Goal: Find specific page/section: Find specific page/section

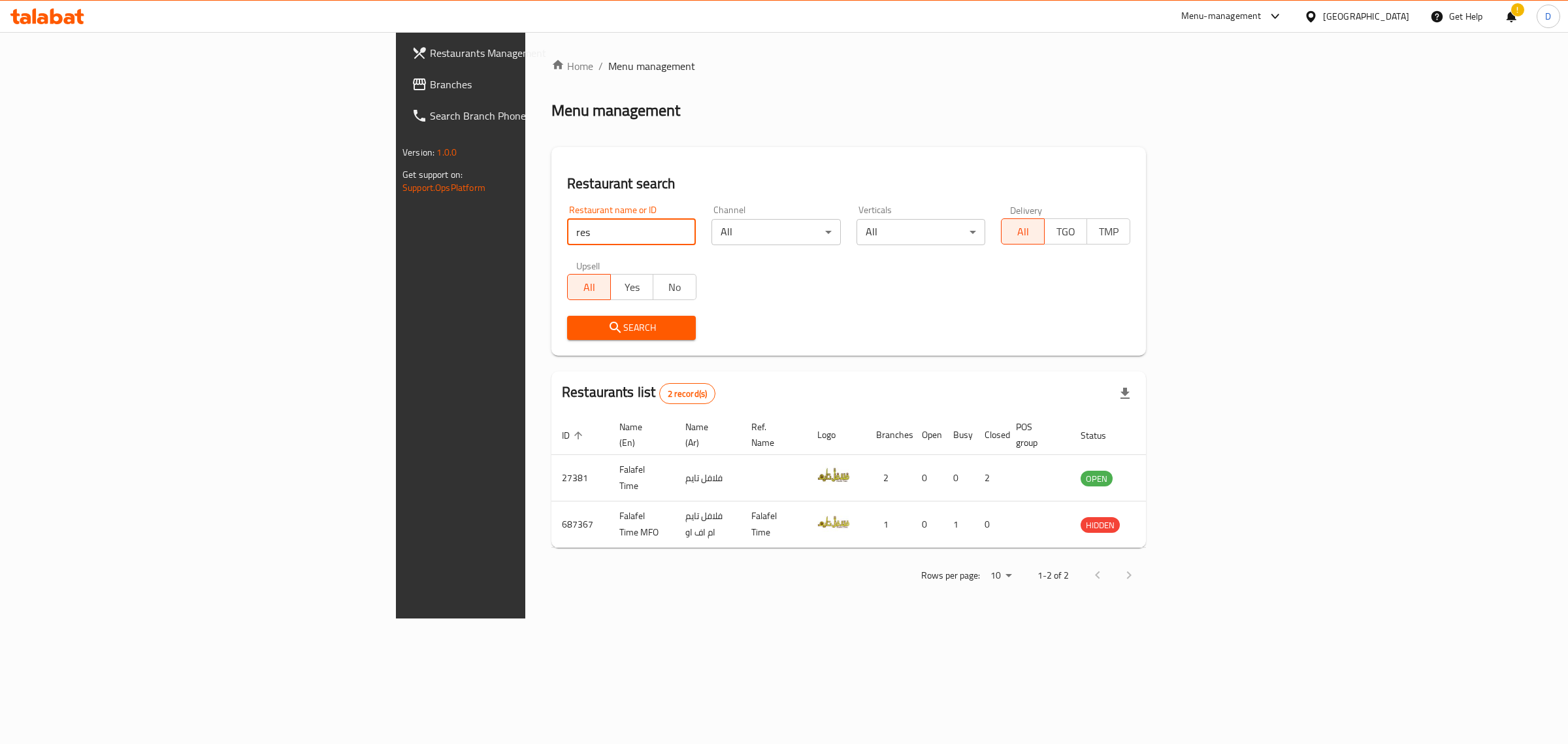
click at [567, 230] on input "res" at bounding box center [632, 231] width 129 height 26
type input "Pickl"
click button "Search" at bounding box center [632, 327] width 129 height 24
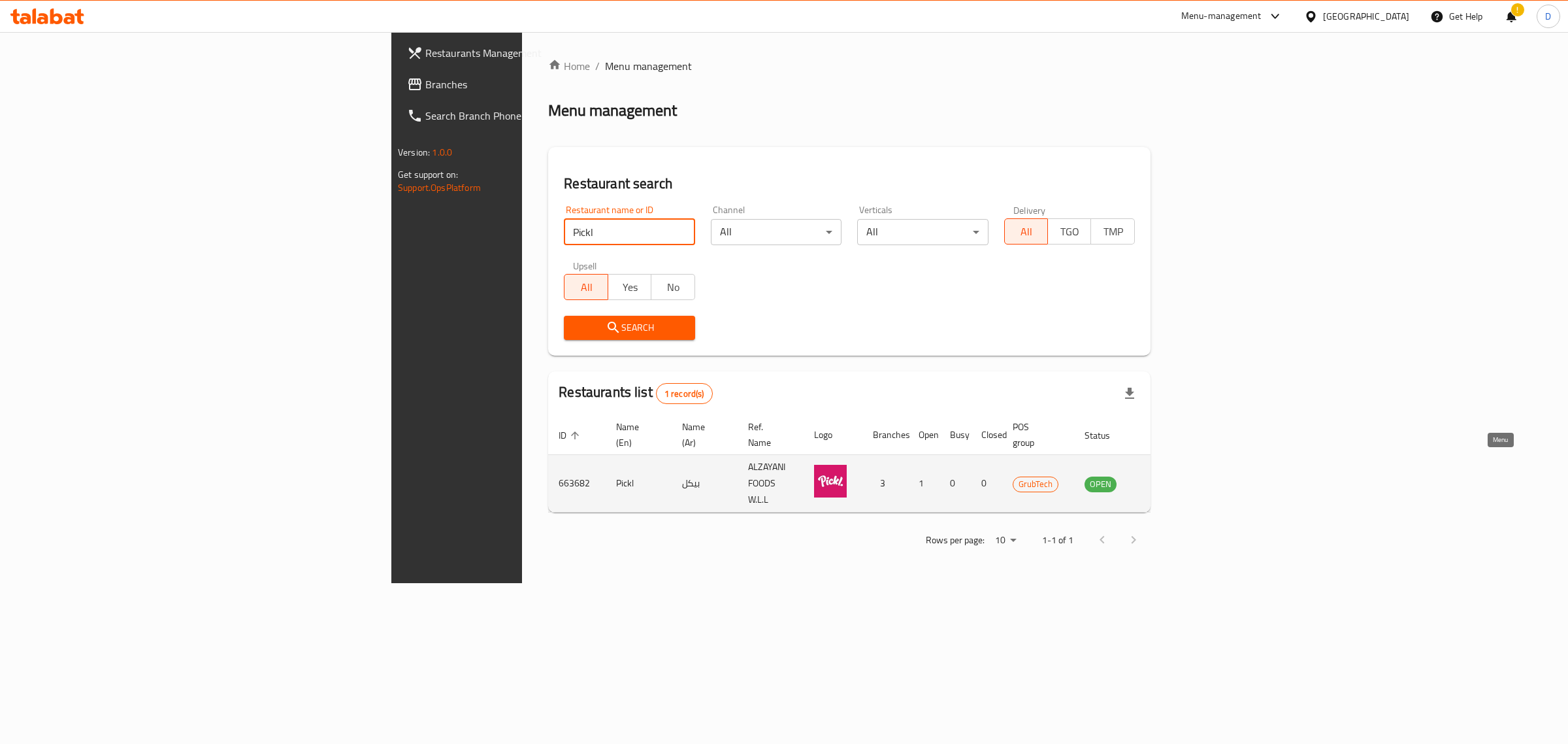
click at [1168, 478] on icon "enhanced table" at bounding box center [1161, 483] width 14 height 11
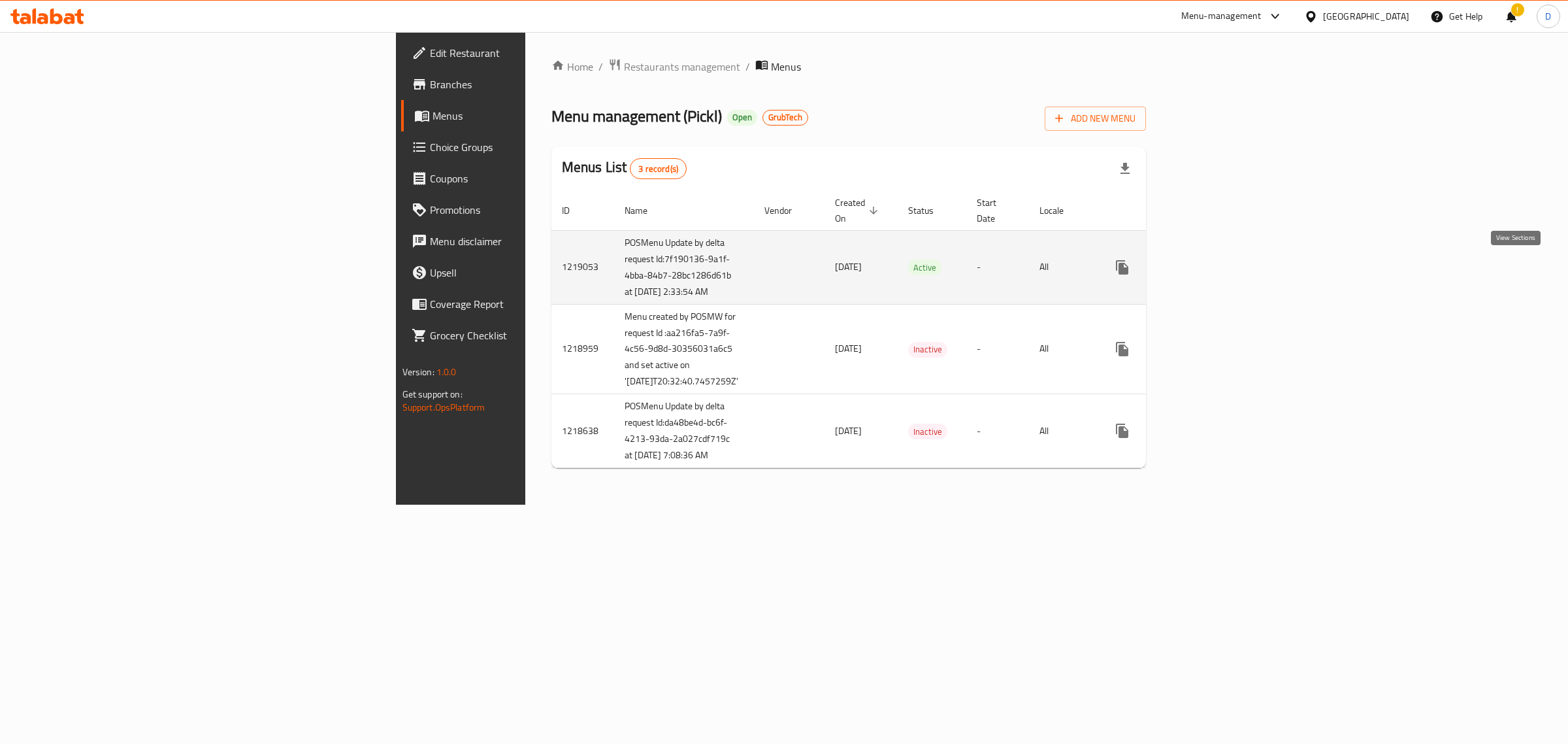
click at [1224, 269] on icon "enhanced table" at bounding box center [1217, 267] width 16 height 16
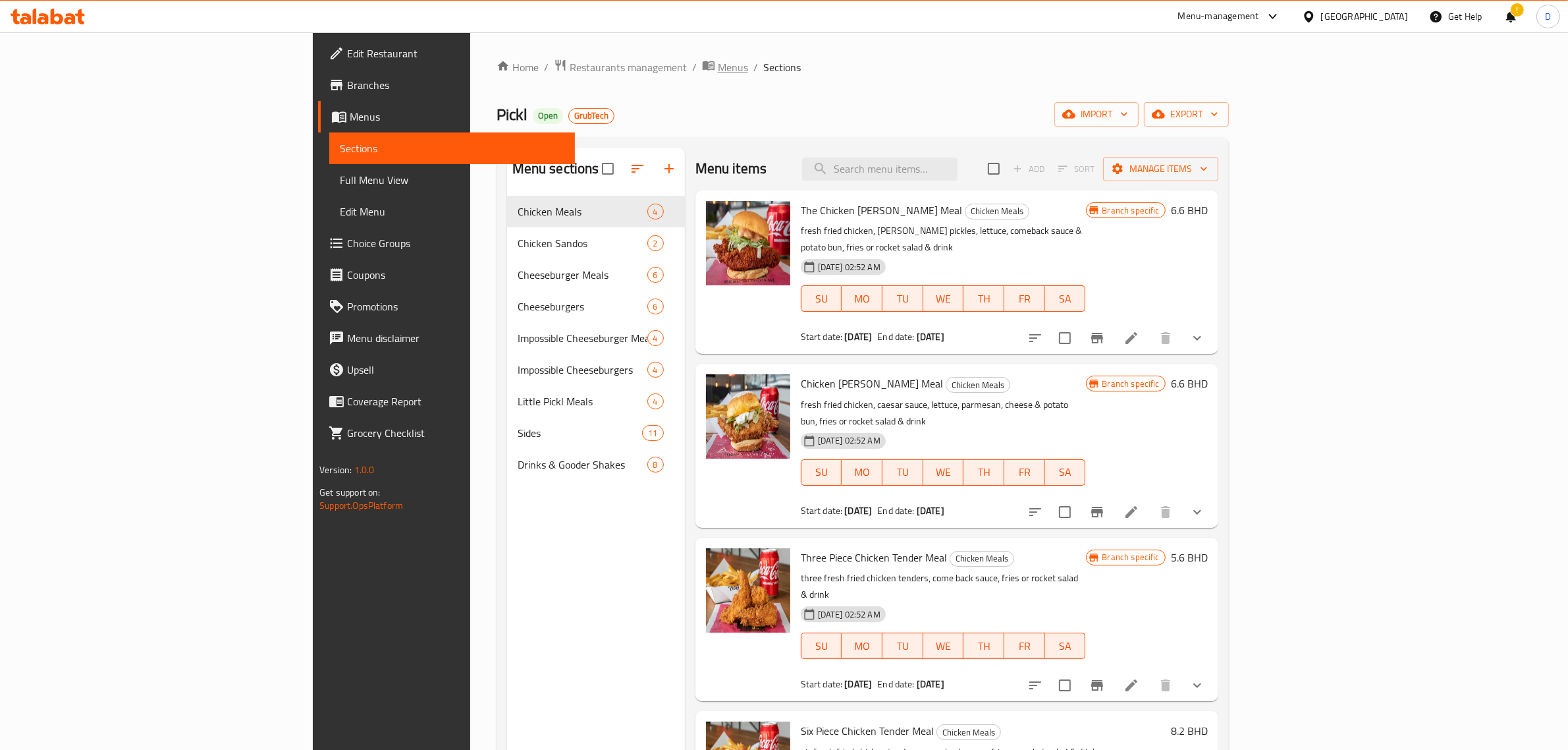
click at [718, 59] on span "Menus" at bounding box center [733, 66] width 30 height 16
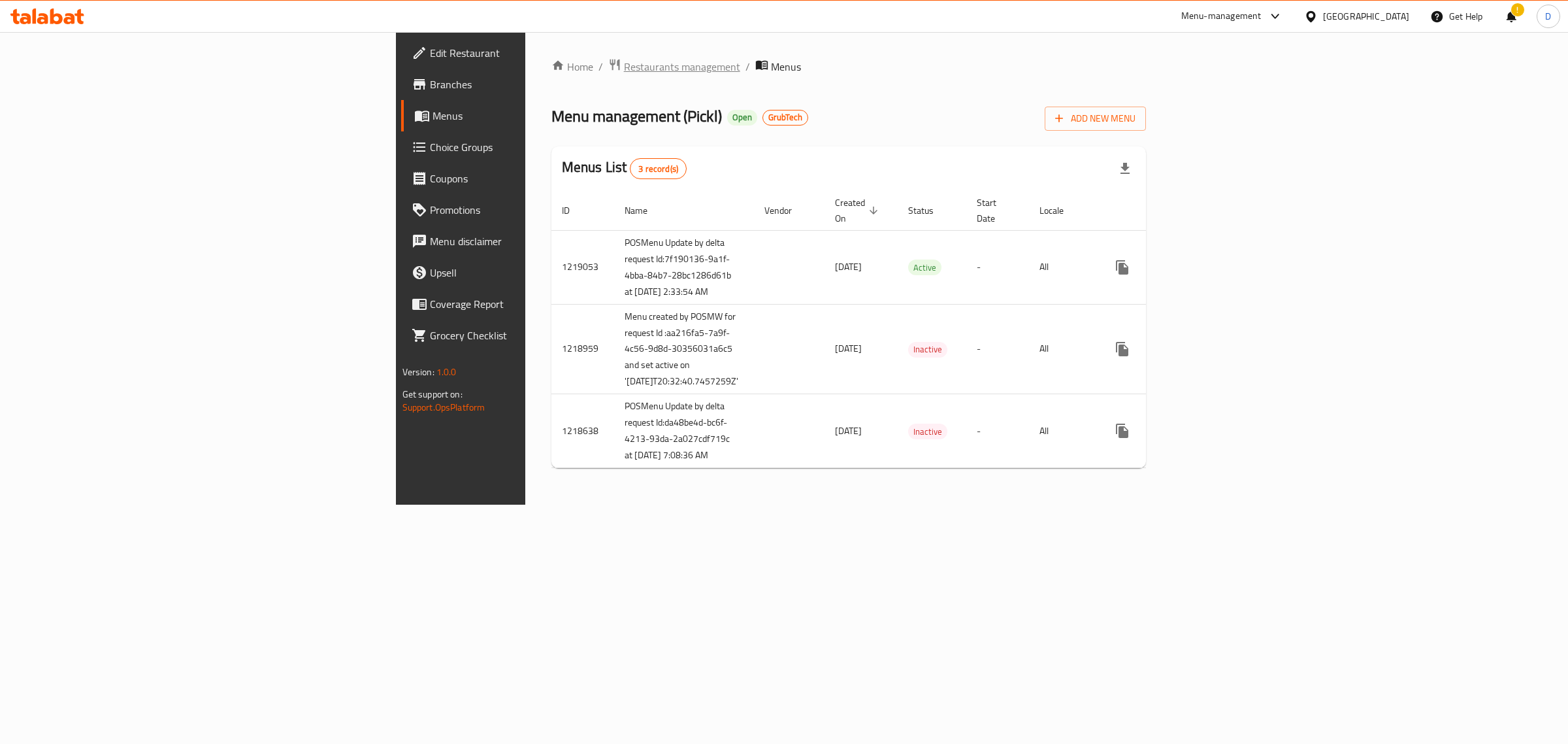
click at [624, 71] on span "Restaurants management" at bounding box center [682, 66] width 116 height 16
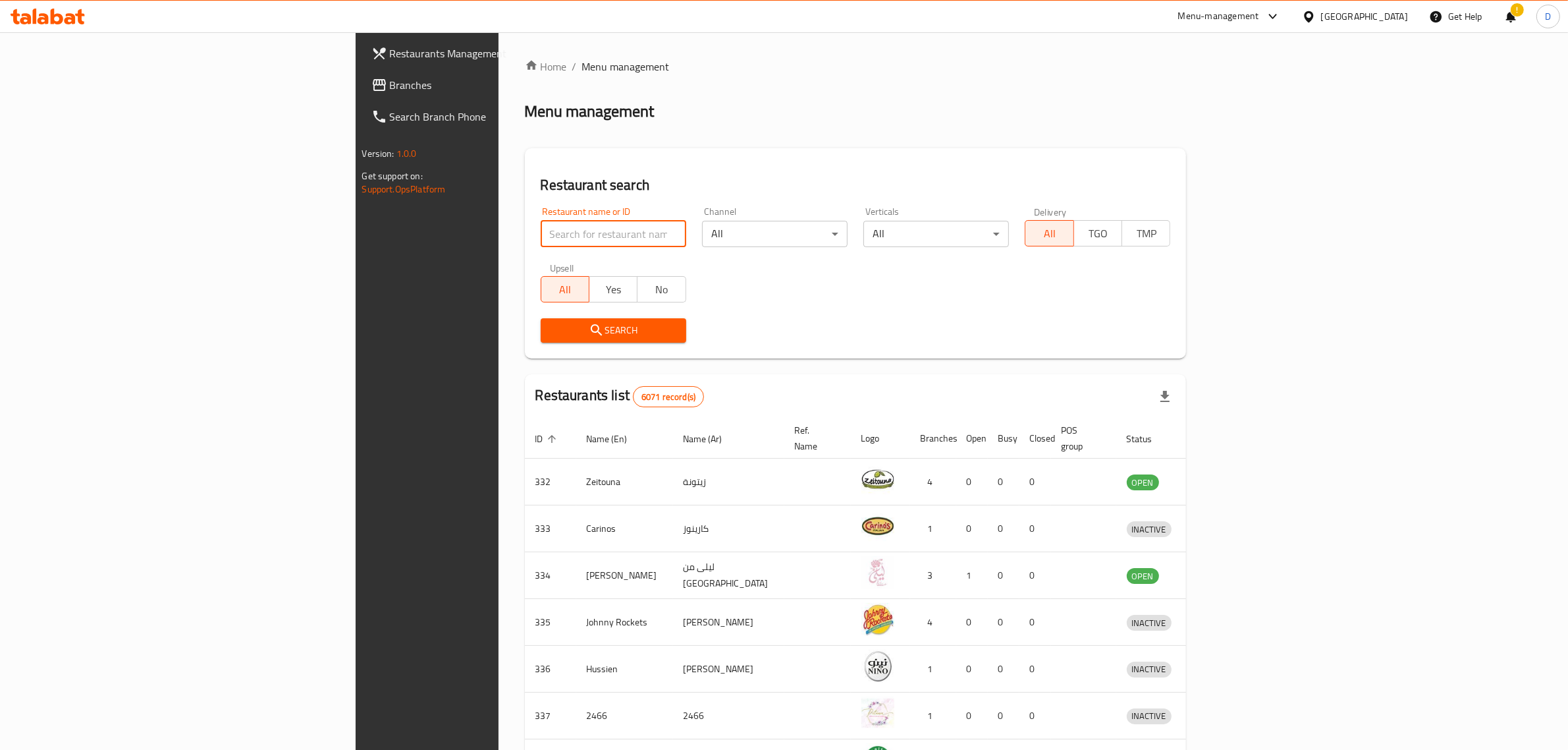
click at [541, 235] on input "search" at bounding box center [613, 233] width 146 height 26
type input "o"
click button "Search" at bounding box center [613, 330] width 146 height 24
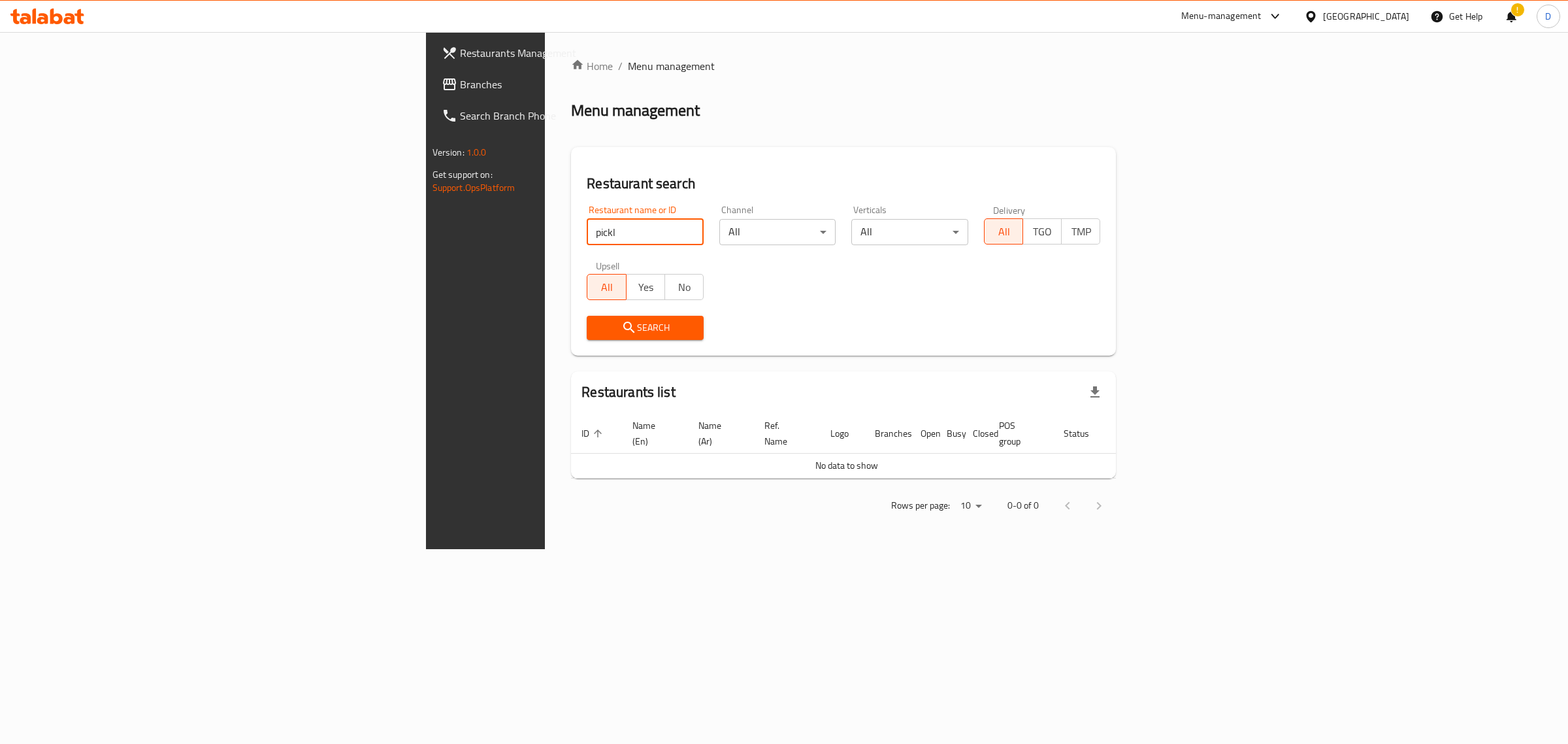
click button "Search" at bounding box center [645, 327] width 117 height 24
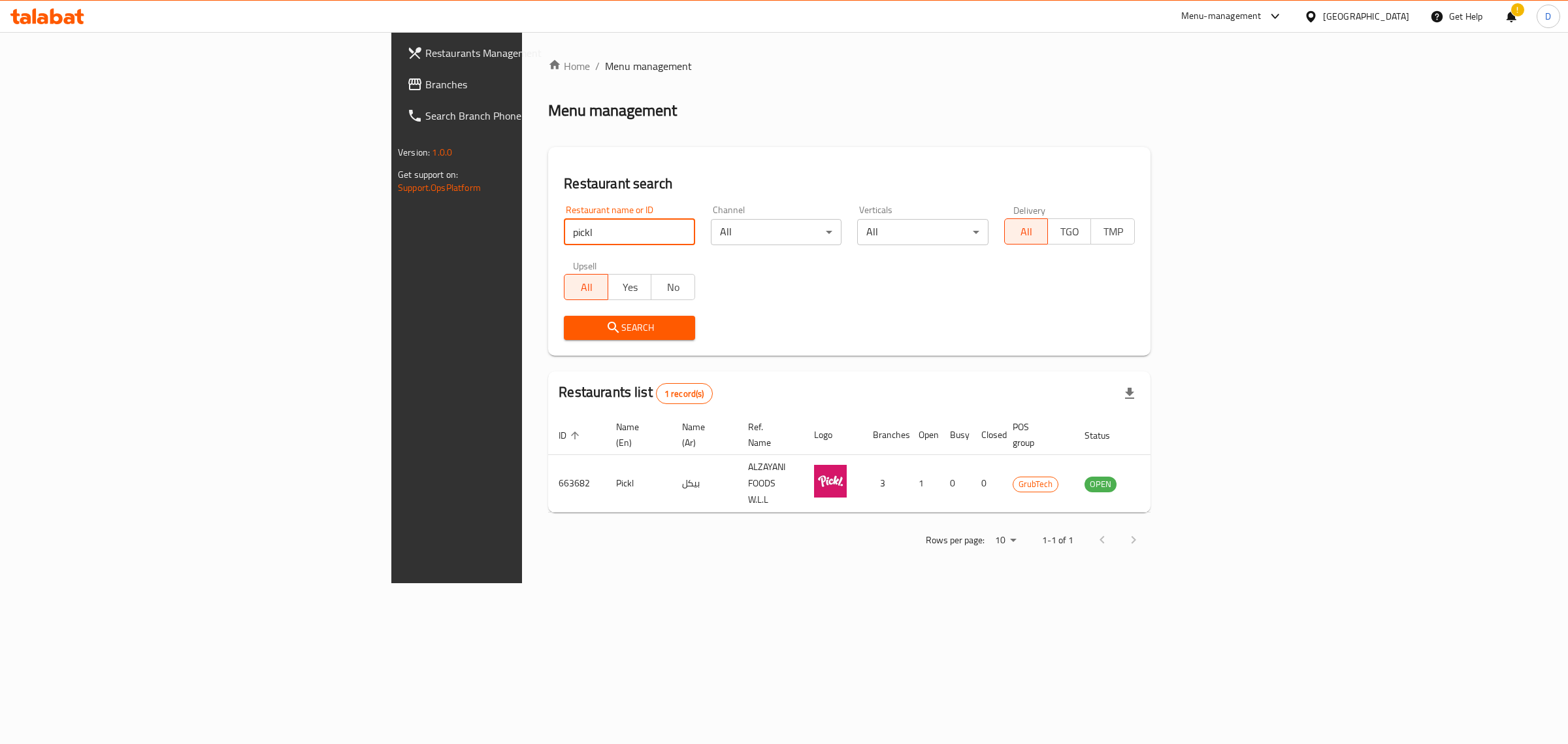
drag, startPoint x: 250, startPoint y: 29, endPoint x: 490, endPoint y: 220, distance: 306.7
click at [564, 220] on input "pickl" at bounding box center [629, 231] width 131 height 26
type input "costa"
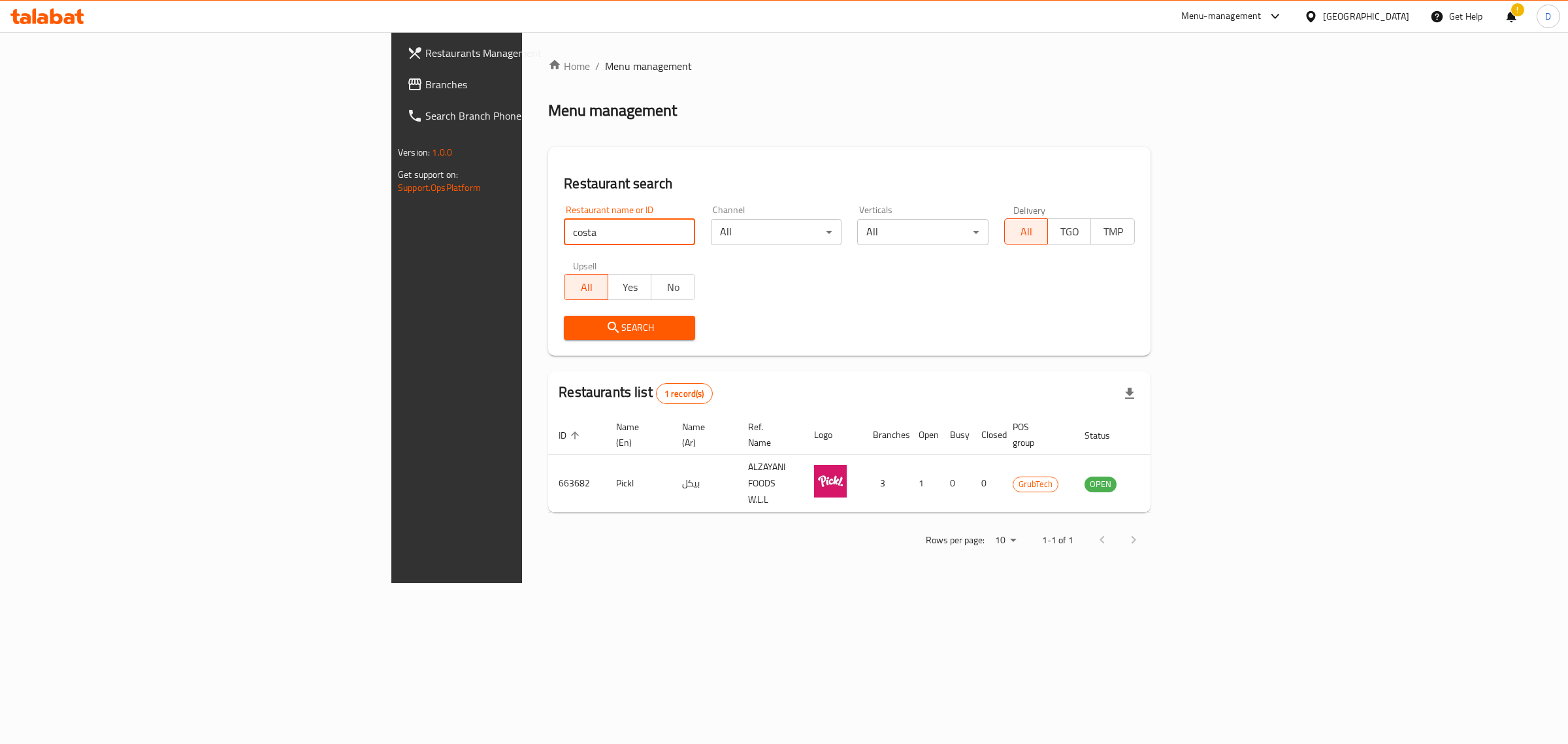
click at [564, 317] on button "Search" at bounding box center [629, 327] width 131 height 24
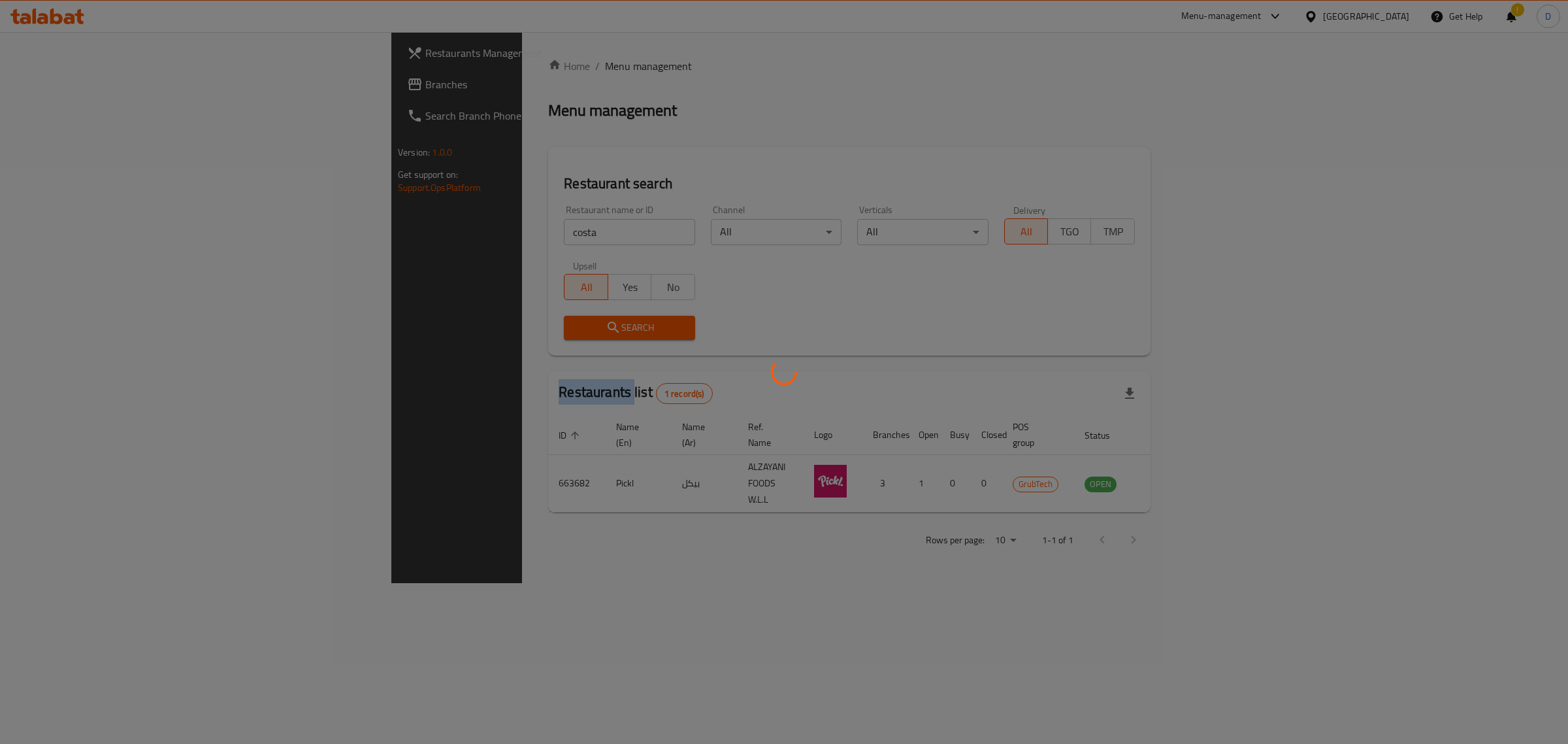
click at [418, 317] on div at bounding box center [784, 372] width 1568 height 744
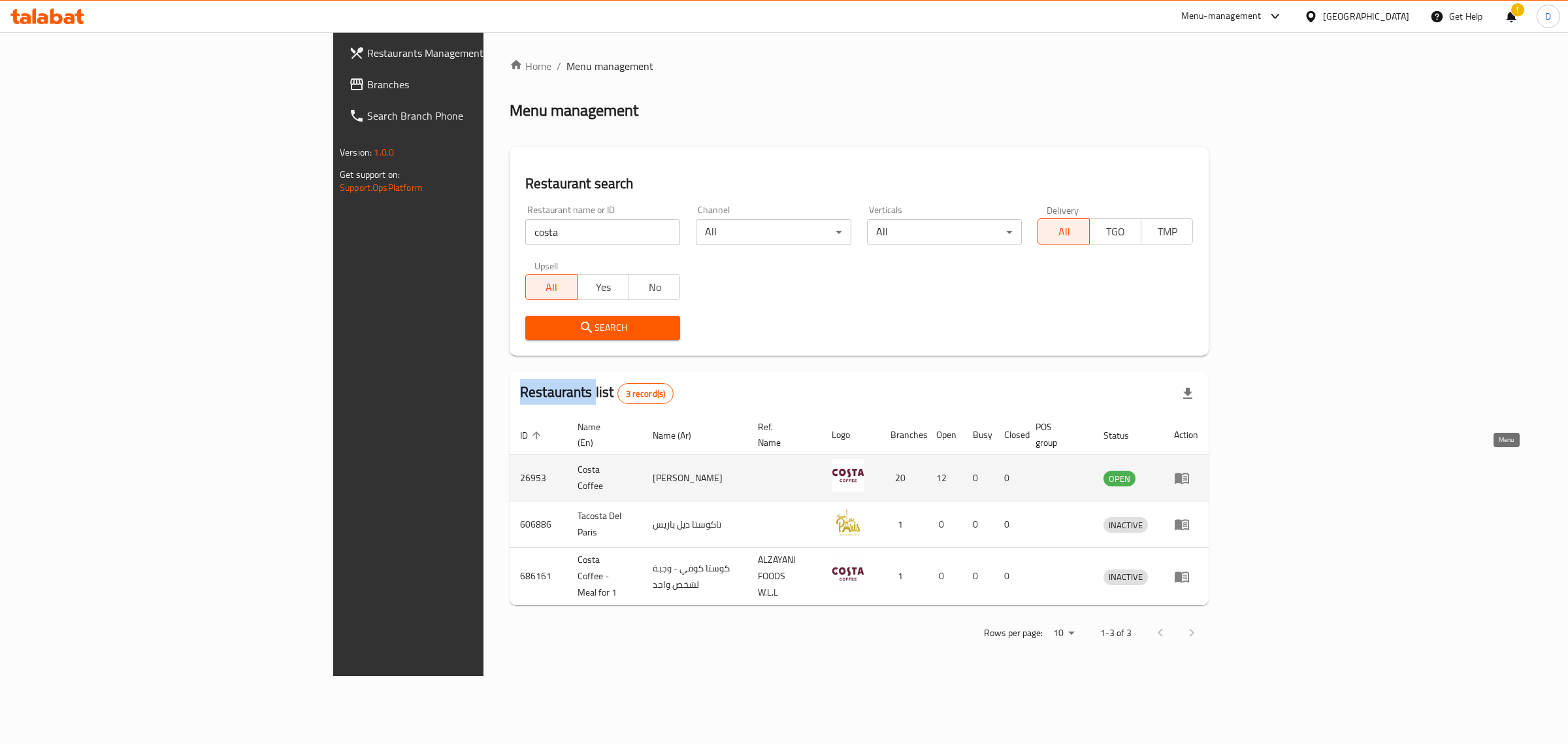
click at [1198, 470] on link "enhanced table" at bounding box center [1186, 478] width 24 height 16
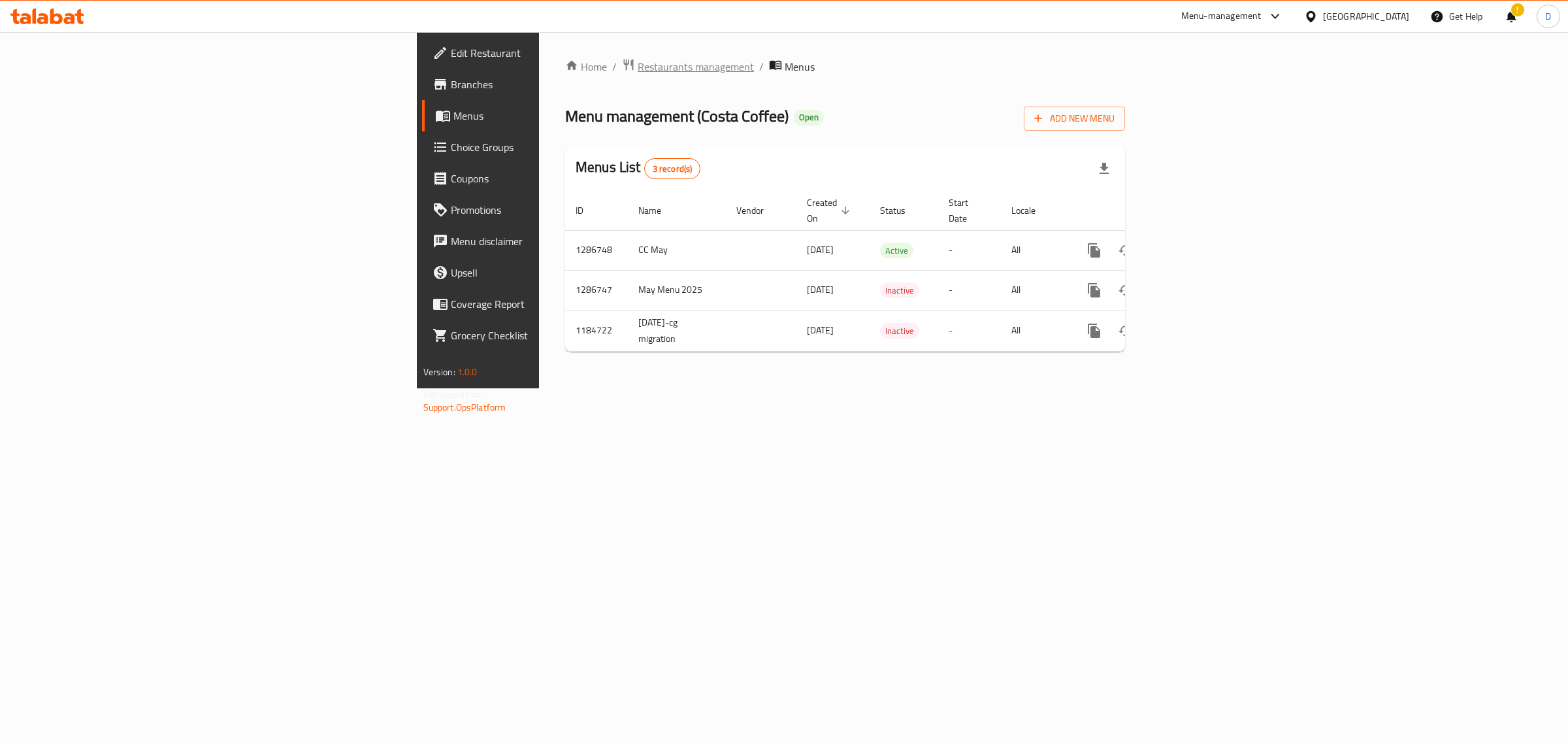
click at [638, 58] on span "Restaurants management" at bounding box center [695, 66] width 116 height 16
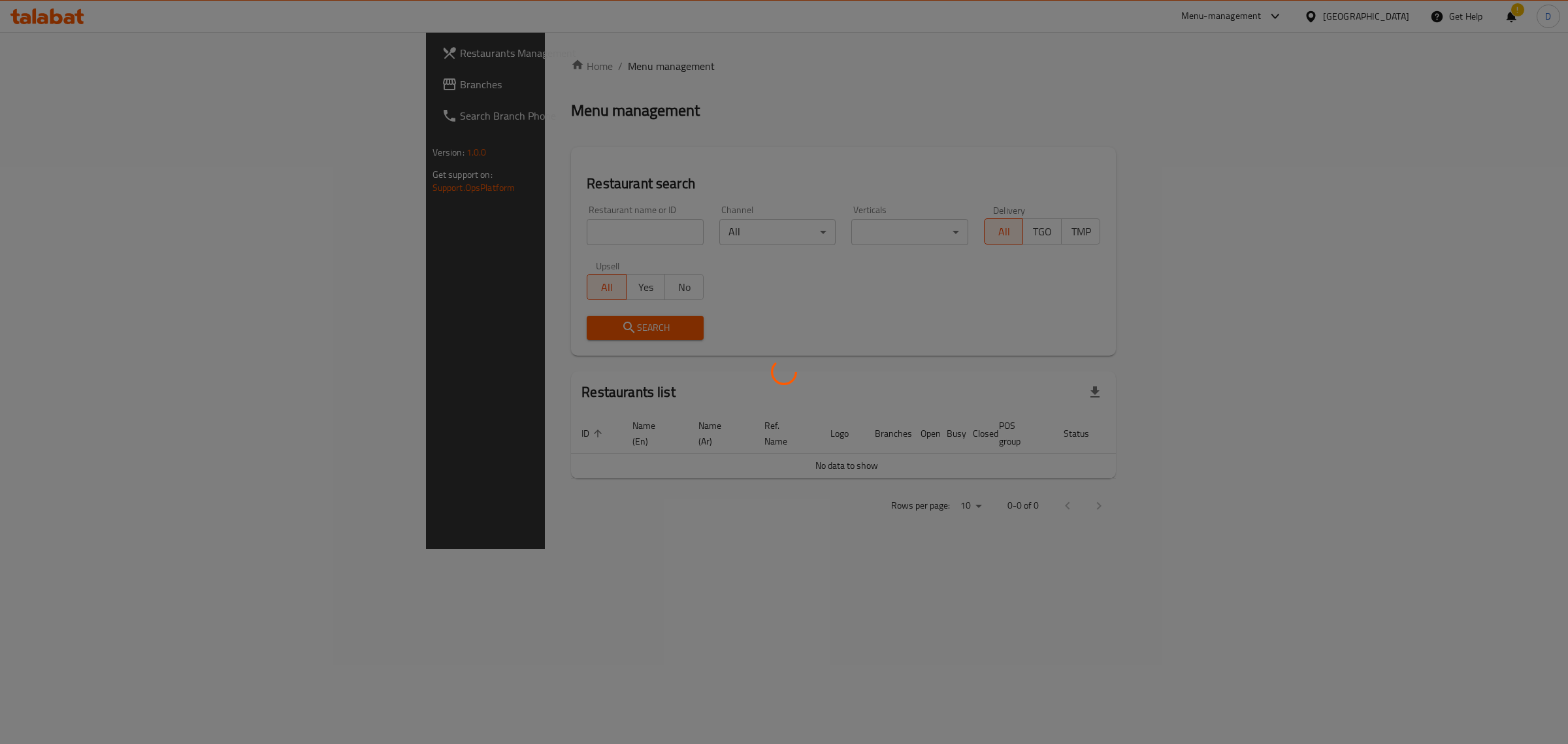
click at [486, 223] on div at bounding box center [784, 372] width 1568 height 744
click at [486, 221] on div at bounding box center [784, 372] width 1568 height 744
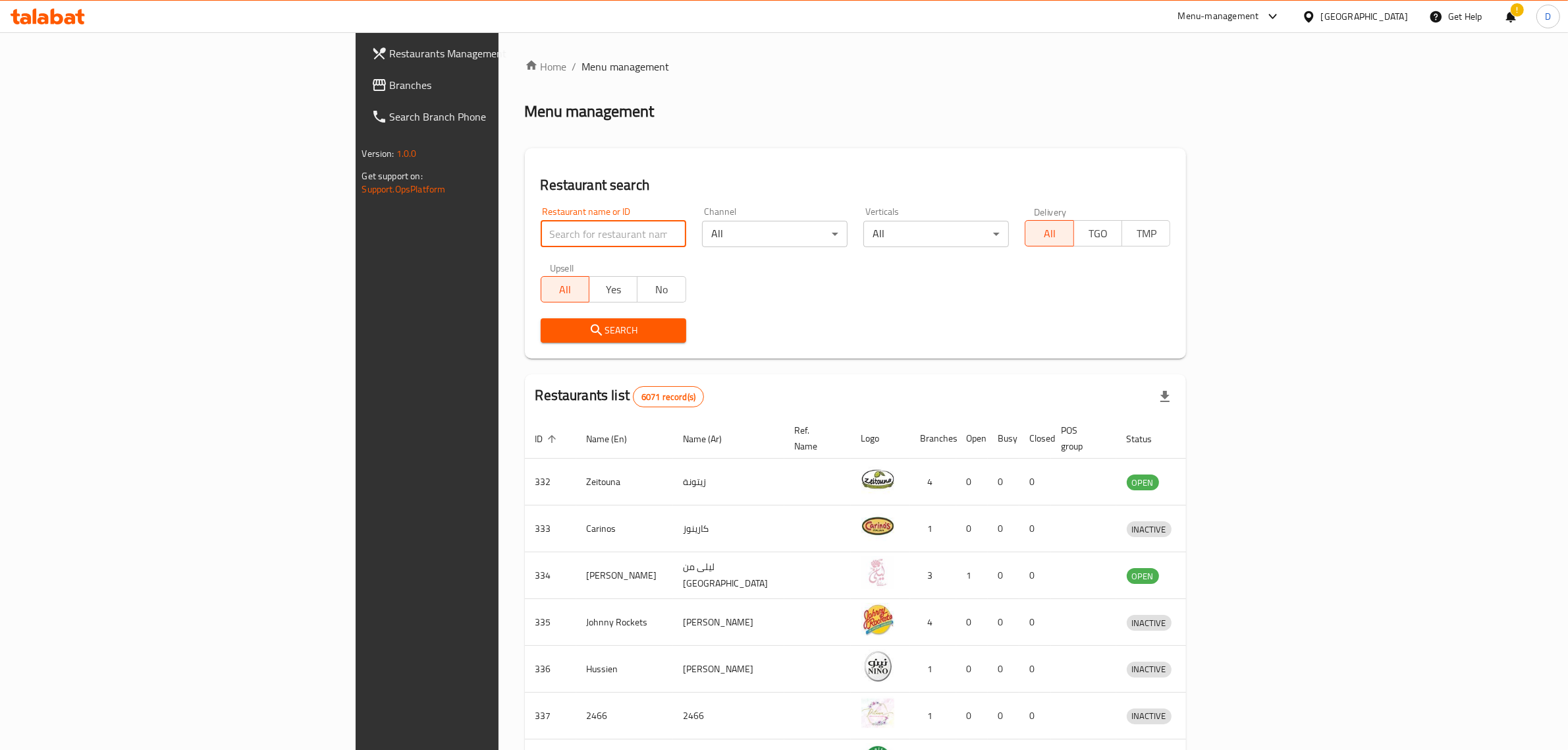
click at [541, 229] on input "search" at bounding box center [613, 233] width 146 height 26
type input "king [PERSON_NAME]"
click button "Search" at bounding box center [613, 330] width 146 height 24
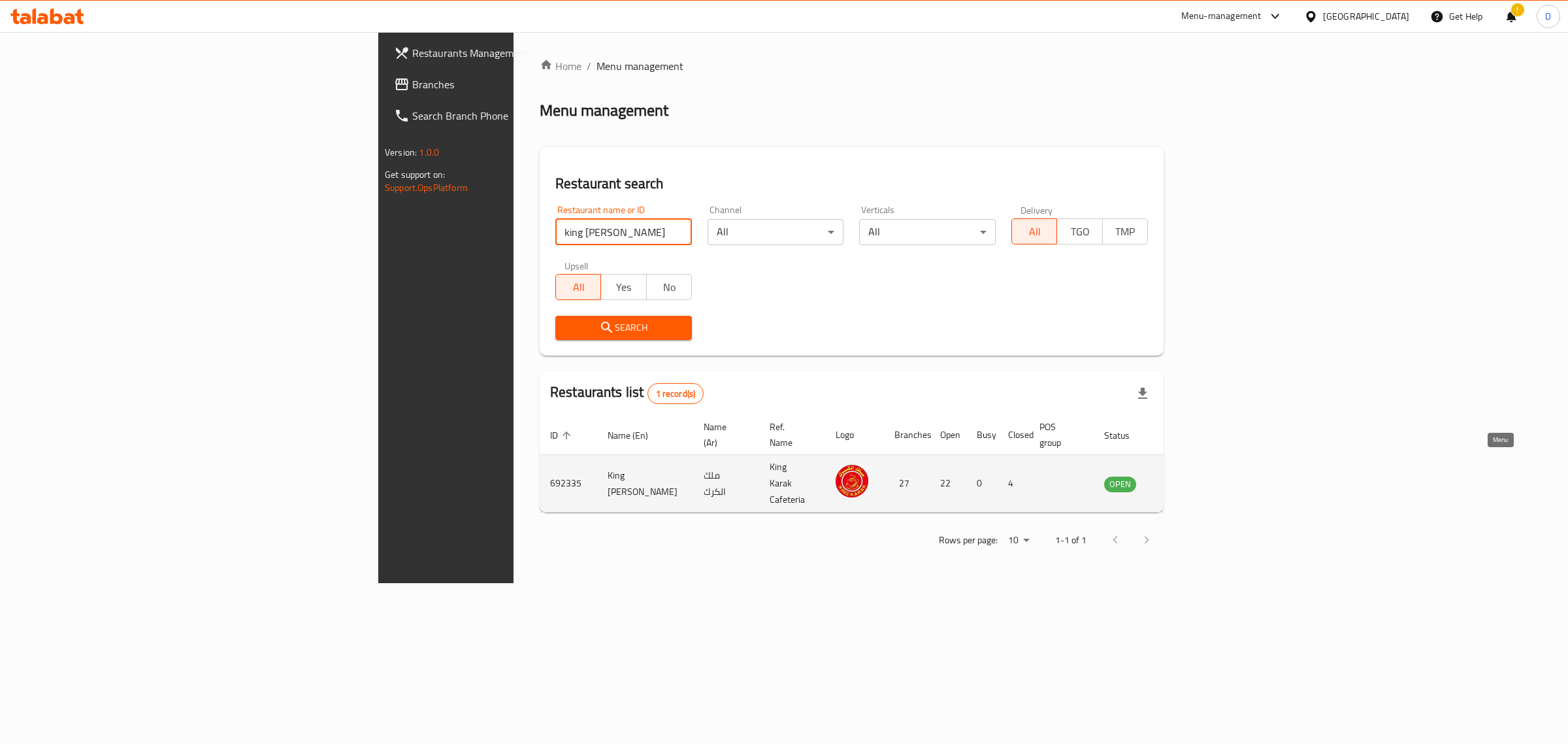
click at [1197, 476] on link "enhanced table" at bounding box center [1184, 483] width 24 height 16
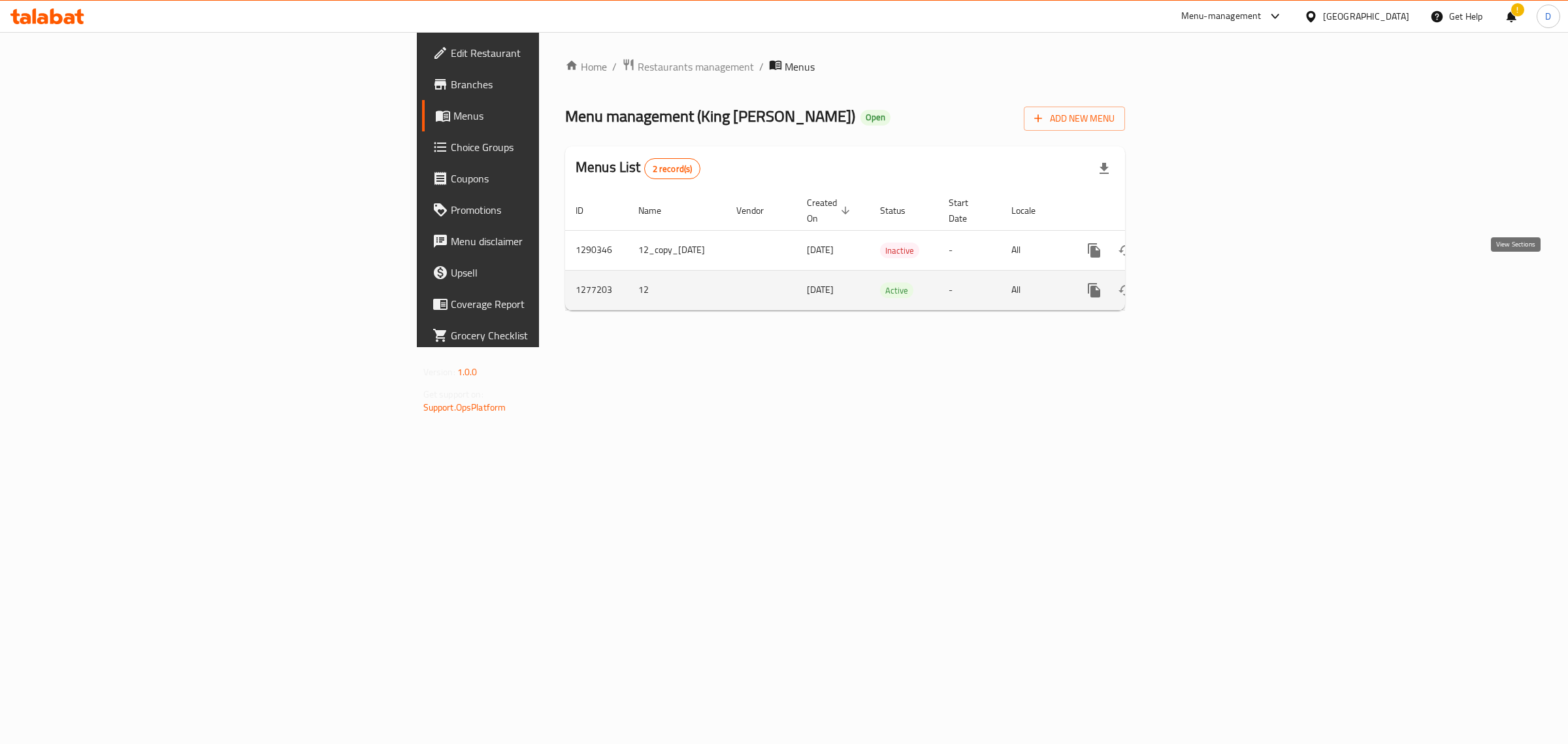
click at [1204, 275] on link "enhanced table" at bounding box center [1188, 291] width 32 height 32
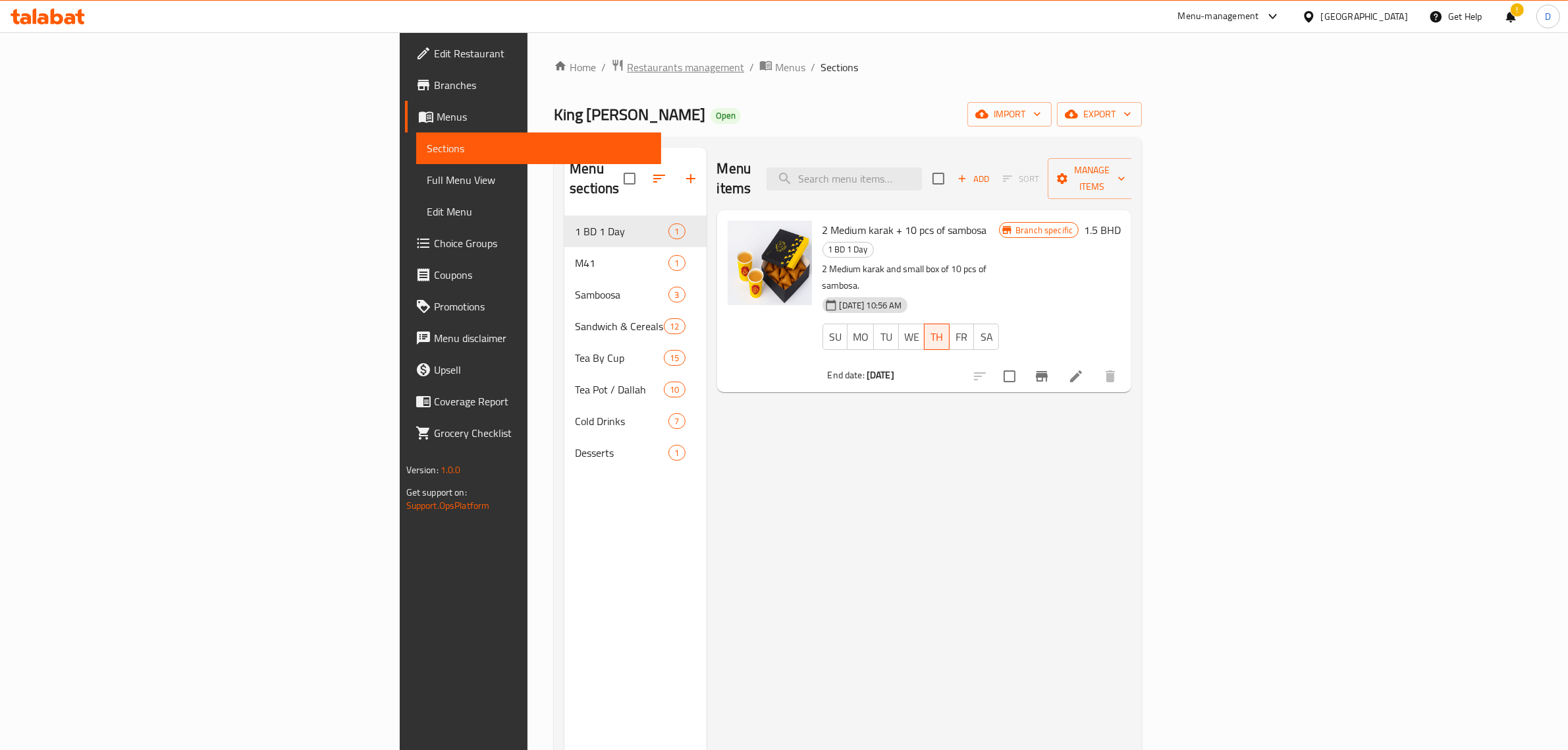
click at [627, 70] on span "Restaurants management" at bounding box center [685, 66] width 117 height 16
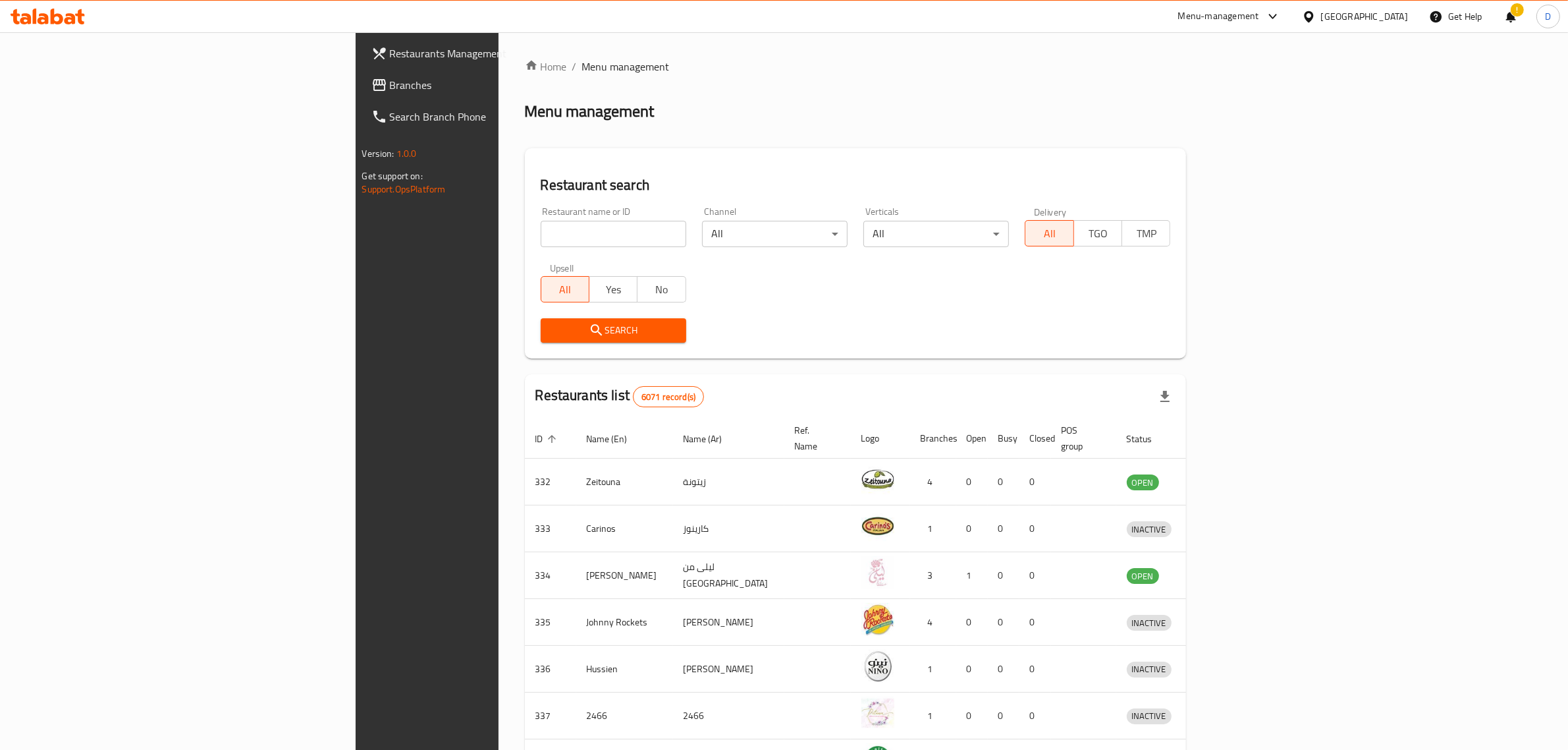
click at [541, 232] on input "search" at bounding box center [613, 233] width 146 height 26
click at [541, 238] on input "search" at bounding box center [613, 233] width 146 height 26
type input "king [PERSON_NAME]"
click button "Search" at bounding box center [613, 330] width 146 height 24
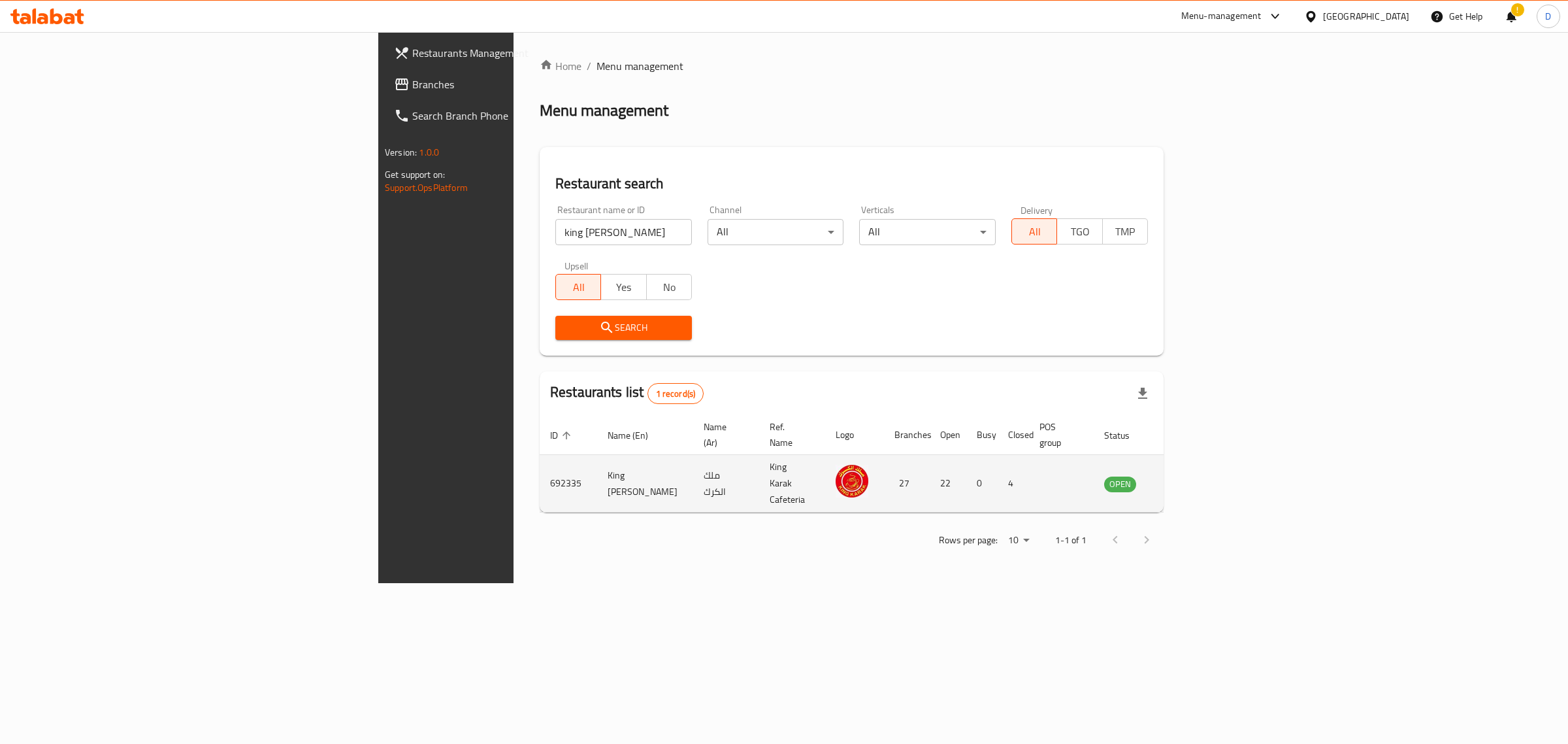
click at [1208, 455] on td "enhanced table" at bounding box center [1185, 483] width 45 height 58
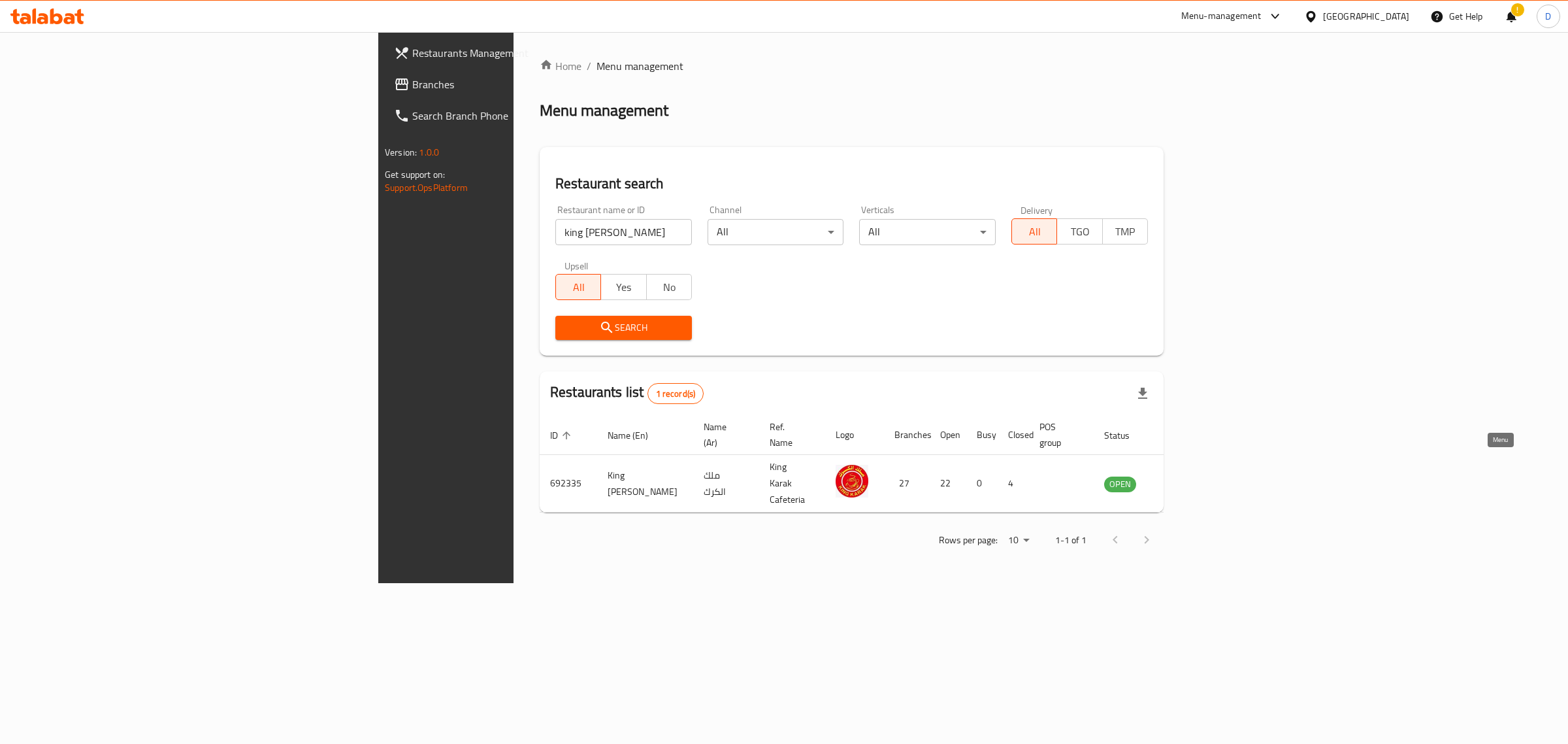
click at [1187, 478] on icon "enhanced table" at bounding box center [1180, 483] width 14 height 11
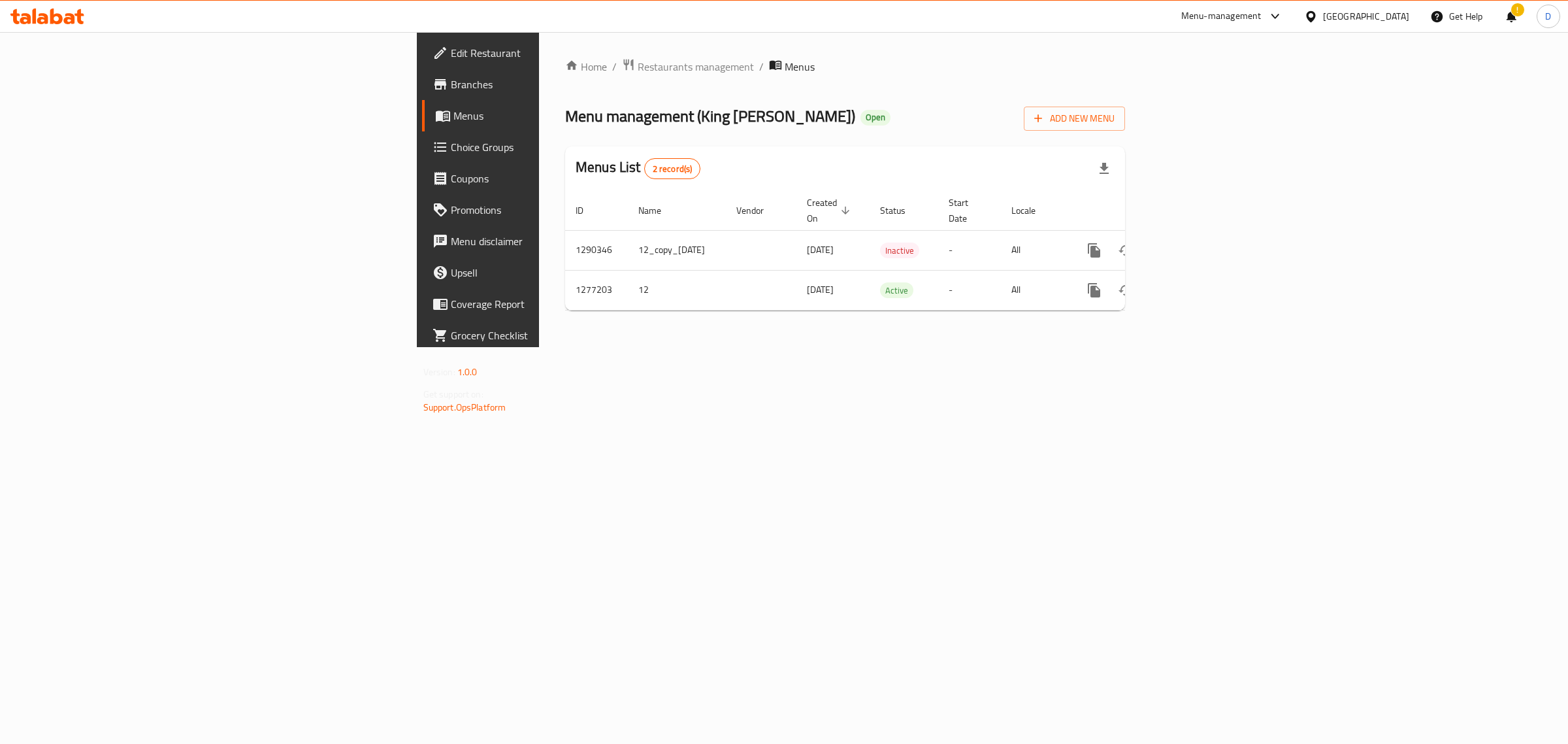
click at [451, 89] on span "Branches" at bounding box center [559, 84] width 218 height 16
